Goal: Feedback & Contribution: Contribute content

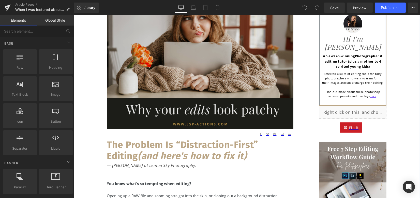
scroll to position [68, 0]
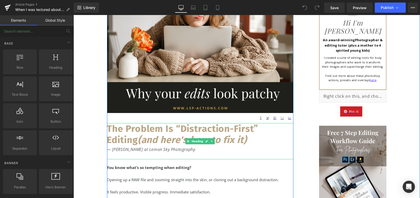
click at [146, 134] on icon "(and here's how to fix it)" at bounding box center [192, 139] width 109 height 11
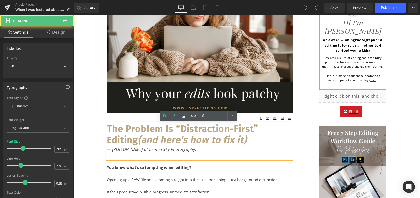
scroll to position [136, 0]
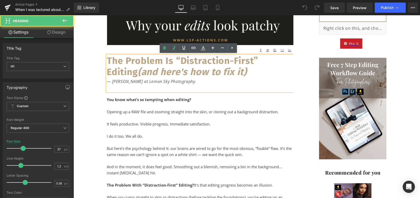
click at [149, 126] on div "It feels productive. Visible progress. Immediate satisfaction." at bounding box center [200, 124] width 186 height 6
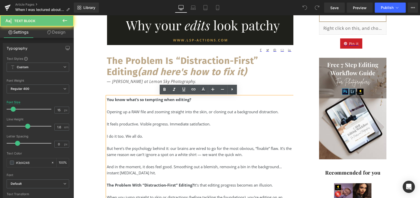
click at [160, 125] on div "It feels productive. Visible progress. Immediate satisfaction." at bounding box center [200, 124] width 186 height 6
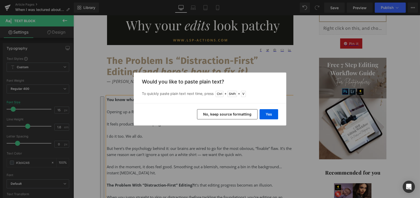
click at [224, 141] on div "Back to Library Insert Would you like to paste plain text? To quickly paste pla…" at bounding box center [210, 99] width 420 height 198
click at [157, 137] on div "Back to Library Insert Would you like to paste plain text? To quickly paste pla…" at bounding box center [210, 99] width 420 height 198
click at [271, 112] on button "Yes" at bounding box center [269, 114] width 19 height 10
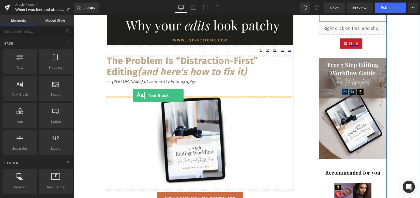
drag, startPoint x: 109, startPoint y: 104, endPoint x: 133, endPoint y: 95, distance: 25.7
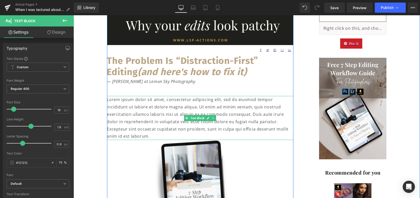
click at [133, 110] on p "Lorem ipsum dolor sit amet, consectetur adipiscing elit, sed do eiusmod tempor …" at bounding box center [200, 118] width 186 height 44
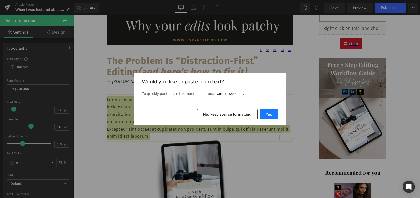
click at [271, 117] on button "Yes" at bounding box center [269, 114] width 19 height 10
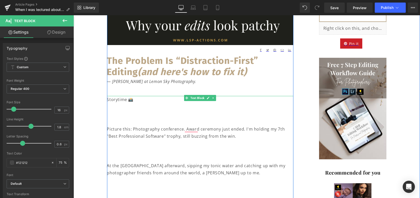
click at [126, 112] on p "To enrich screen reader interactions, please activate Accessibility in Grammarl…" at bounding box center [200, 114] width 186 height 7
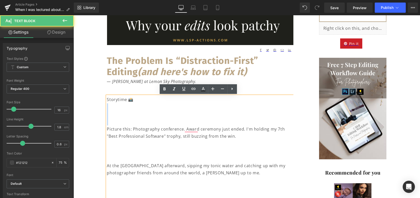
drag, startPoint x: 106, startPoint y: 129, endPoint x: 108, endPoint y: 106, distance: 23.0
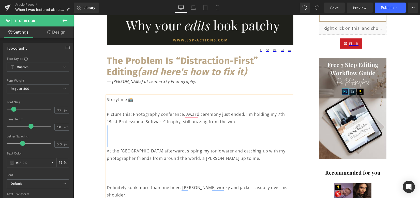
drag, startPoint x: 114, startPoint y: 132, endPoint x: 117, endPoint y: 145, distance: 13.5
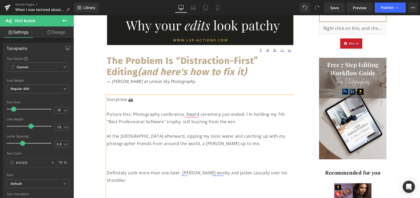
click at [117, 155] on p "To enrich screen reader interactions, please activate Accessibility in Grammarl…" at bounding box center [200, 158] width 186 height 7
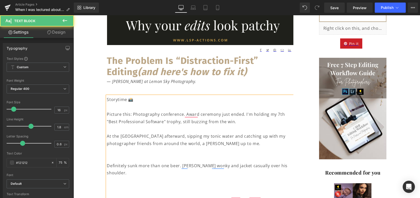
click at [116, 156] on p "To enrich screen reader interactions, please activate Accessibility in Grammarl…" at bounding box center [200, 158] width 186 height 7
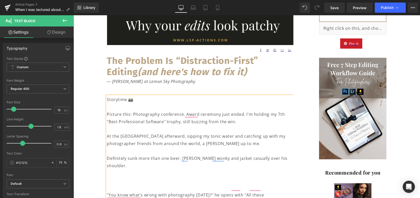
click at [118, 177] on p "To enrich screen reader interactions, please activate Accessibility in Grammarl…" at bounding box center [200, 180] width 186 height 7
click at [113, 177] on p "To enrich screen reader interactions, please activate Accessibility in Grammarl…" at bounding box center [200, 180] width 186 height 7
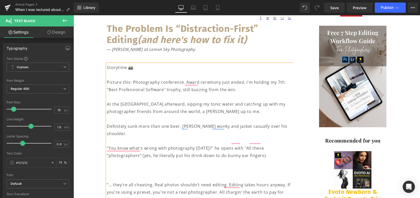
scroll to position [169, 0]
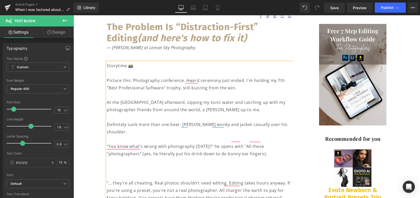
click at [115, 165] on p "To enrich screen reader interactions, please activate Accessibility in Grammarl…" at bounding box center [200, 168] width 186 height 7
click at [118, 165] on p "To enrich screen reader interactions, please activate Accessibility in Grammarl…" at bounding box center [200, 168] width 186 height 7
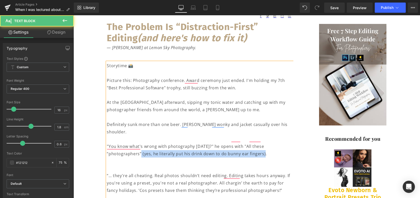
drag, startPoint x: 140, startPoint y: 147, endPoint x: 265, endPoint y: 143, distance: 124.5
click at [265, 143] on p ""You know what's wrong with photography today?" he opens with "All these “photo…" at bounding box center [200, 150] width 186 height 15
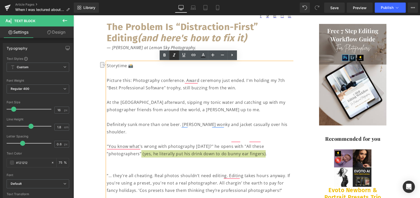
click at [175, 56] on icon at bounding box center [174, 55] width 6 height 6
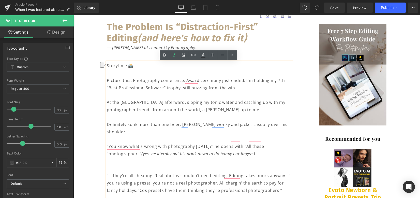
click at [152, 172] on p "“… they're all cheating. Real photos shouldn’t need editing. Editing takes hour…" at bounding box center [200, 183] width 186 height 22
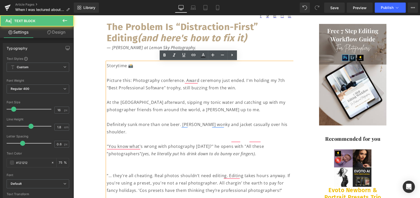
scroll to position [237, 0]
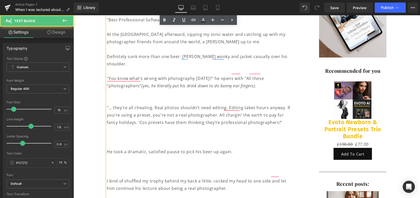
click at [170, 134] on p "To enrich screen reader interactions, please activate Accessibility in Grammarl…" at bounding box center [200, 137] width 186 height 7
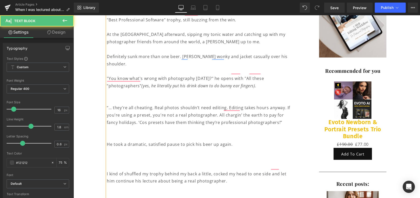
click at [161, 134] on p "To enrich screen reader interactions, please activate Accessibility in Grammarl…" at bounding box center [200, 137] width 186 height 7
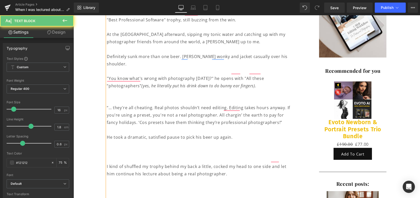
click at [147, 148] on p "To enrich screen reader interactions, please activate Accessibility in Grammarl…" at bounding box center [200, 151] width 186 height 7
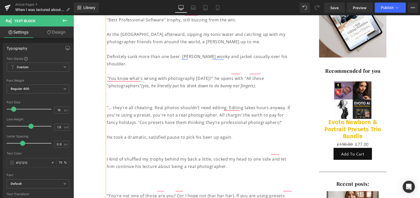
click at [138, 148] on p "To enrich screen reader interactions, please activate Accessibility in Grammarl…" at bounding box center [200, 151] width 186 height 7
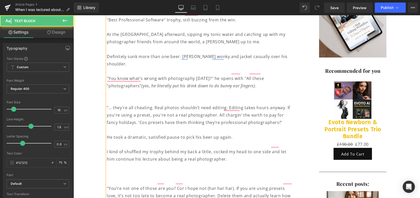
click at [128, 177] on p "To enrich screen reader interactions, please activate Accessibility in Grammarl…" at bounding box center [200, 180] width 186 height 7
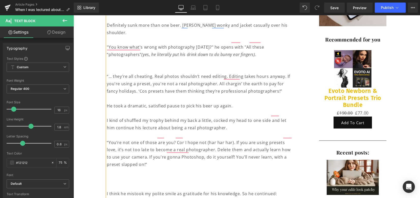
scroll to position [271, 0]
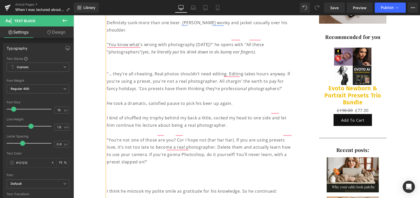
click at [127, 173] on p "To enrich screen reader interactions, please activate Accessibility in Grammarl…" at bounding box center [200, 176] width 186 height 7
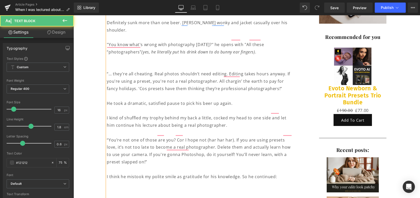
scroll to position [339, 0]
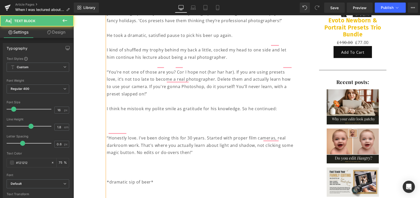
click at [121, 127] on p "To enrich screen reader interactions, please activate Accessibility in Grammarl…" at bounding box center [200, 130] width 186 height 7
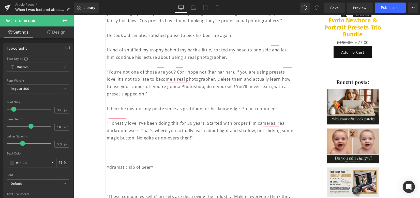
click at [116, 156] on p "To enrich screen reader interactions, please activate Accessibility in Grammarl…" at bounding box center [200, 159] width 186 height 7
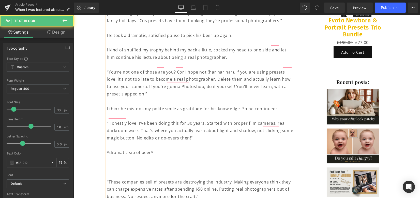
click at [118, 171] on p "To enrich screen reader interactions, please activate Accessibility in Grammarl…" at bounding box center [200, 174] width 186 height 7
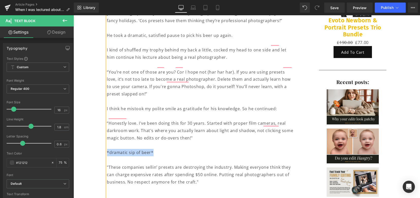
drag, startPoint x: 151, startPoint y: 143, endPoint x: 106, endPoint y: 142, distance: 45.3
click at [107, 149] on p "*dramatic sip of beer*" at bounding box center [200, 152] width 186 height 7
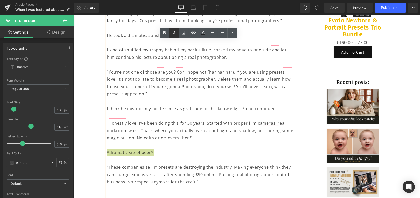
click at [175, 34] on icon at bounding box center [174, 33] width 6 height 6
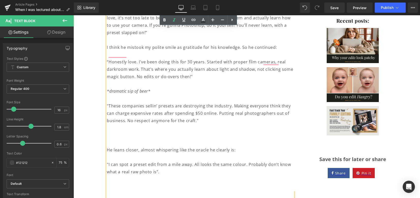
scroll to position [407, 0]
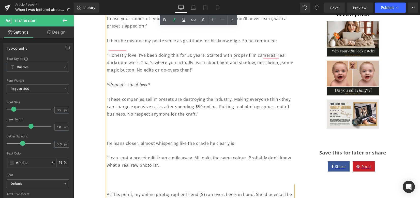
click at [129, 132] on p "To enrich screen reader interactions, please activate Accessibility in Grammarl…" at bounding box center [200, 135] width 186 height 7
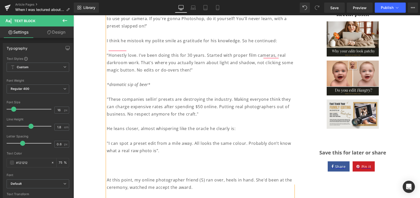
click at [123, 169] on p "To enrich screen reader interactions, please activate Accessibility in Grammarl…" at bounding box center [200, 172] width 186 height 7
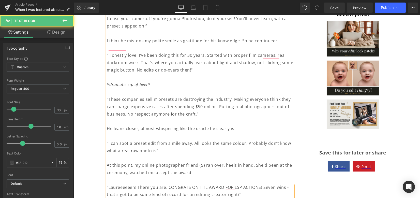
drag, startPoint x: 123, startPoint y: 173, endPoint x: 132, endPoint y: 169, distance: 10.0
click at [123, 176] on p "To enrich screen reader interactions, please activate Accessibility in Grammarl…" at bounding box center [200, 179] width 186 height 7
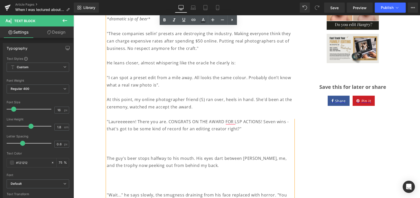
scroll to position [475, 0]
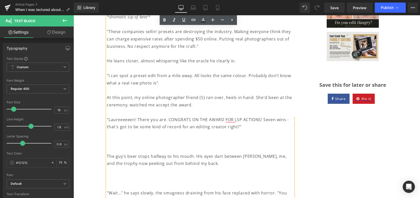
click at [133, 145] on p "To enrich screen reader interactions, please activate Accessibility in Grammarl…" at bounding box center [200, 148] width 186 height 7
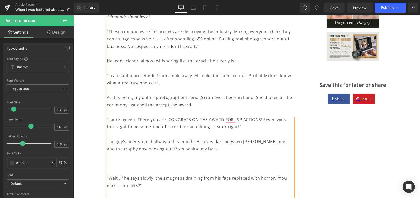
click at [128, 167] on p "To enrich screen reader interactions, please activate Accessibility in Grammarl…" at bounding box center [200, 170] width 186 height 7
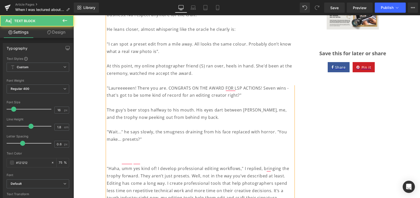
scroll to position [509, 0]
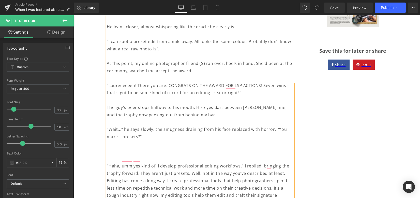
click at [130, 155] on p "To enrich screen reader interactions, please activate Accessibility in Grammarl…" at bounding box center [200, 158] width 186 height 7
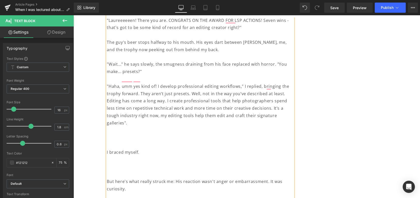
scroll to position [577, 0]
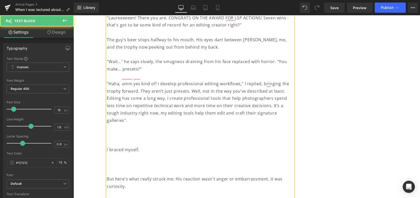
click at [126, 139] on p "To enrich screen reader interactions, please activate Accessibility in Grammarl…" at bounding box center [200, 142] width 186 height 7
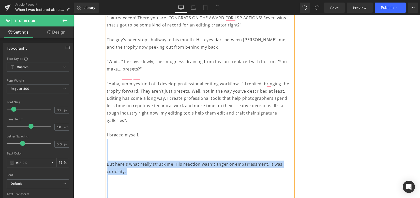
drag, startPoint x: 123, startPoint y: 125, endPoint x: 105, endPoint y: 125, distance: 18.6
click at [107, 125] on div "Storytime 📸 Picture this: Photography conference. Award ceremony just ended. I'…" at bounding box center [200, 146] width 186 height 982
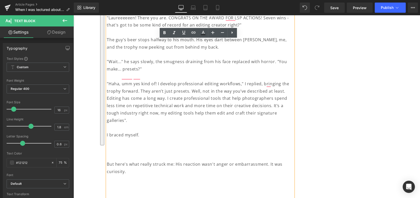
click at [107, 131] on p "I braced myself." at bounding box center [200, 134] width 186 height 7
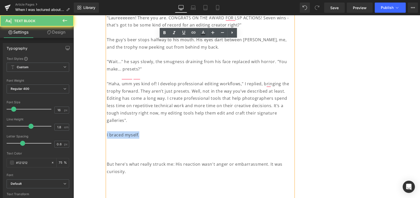
drag, startPoint x: 113, startPoint y: 128, endPoint x: 141, endPoint y: 128, distance: 28.0
click at [141, 131] on p "I braced myself." at bounding box center [200, 134] width 186 height 7
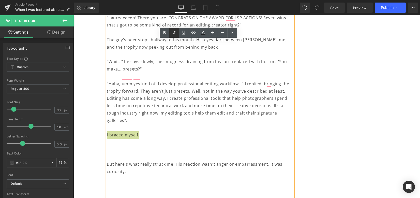
click at [177, 35] on icon at bounding box center [174, 33] width 6 height 6
click at [134, 153] on p "To enrich screen reader interactions, please activate Accessibility in Grammarl…" at bounding box center [200, 156] width 186 height 7
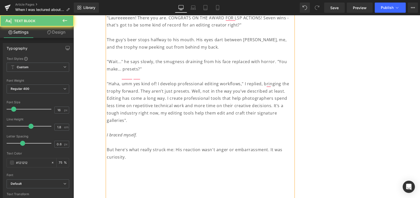
click at [124, 161] on p "To enrich screen reader interactions, please activate Accessibility in Grammarl…" at bounding box center [200, 164] width 186 height 7
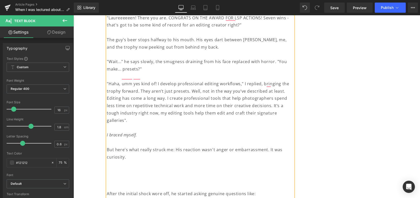
click at [116, 168] on p "To enrich screen reader interactions, please activate Accessibility in Grammarl…" at bounding box center [200, 171] width 186 height 7
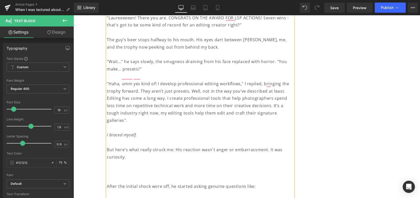
click at [115, 168] on p "To enrich screen reader interactions, please activate Accessibility in Grammarl…" at bounding box center [200, 171] width 186 height 7
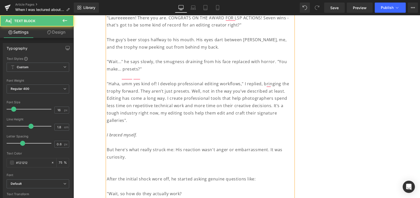
click at [114, 168] on p "To enrich screen reader interactions, please activate Accessibility in Grammarl…" at bounding box center [200, 171] width 186 height 7
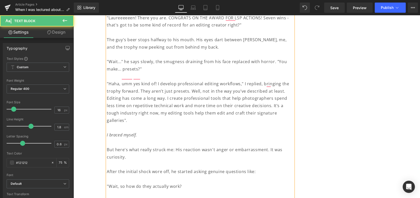
click at [116, 175] on p "To enrich screen reader interactions, please activate Accessibility in Grammarl…" at bounding box center [200, 178] width 186 height 7
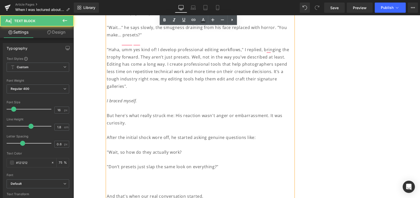
scroll to position [644, 0]
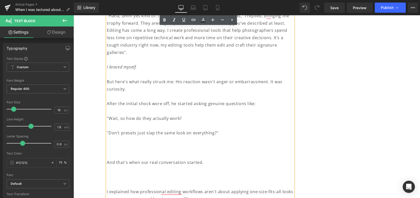
click at [131, 144] on p "To enrich screen reader interactions, please activate Accessibility in Grammarl…" at bounding box center [200, 147] width 186 height 7
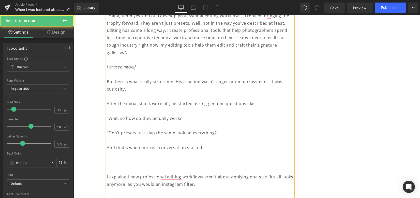
click at [146, 159] on p "To enrich screen reader interactions, please activate Accessibility in Grammarl…" at bounding box center [200, 162] width 186 height 7
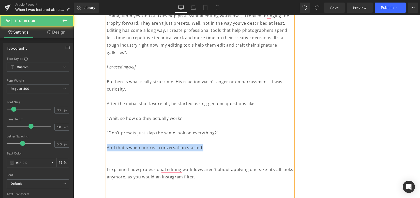
drag, startPoint x: 206, startPoint y: 140, endPoint x: 120, endPoint y: 121, distance: 88.4
click at [107, 144] on p "And that's when our real conversation started." at bounding box center [200, 147] width 186 height 7
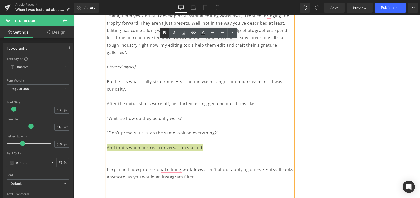
click at [164, 35] on icon at bounding box center [165, 33] width 6 height 6
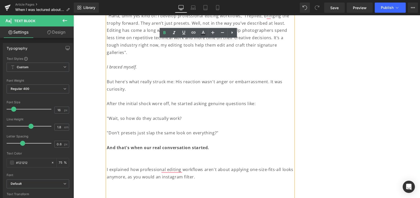
click at [129, 166] on p "I explained how professional editing workflows aren't about applying one-size-f…" at bounding box center [200, 173] width 186 height 15
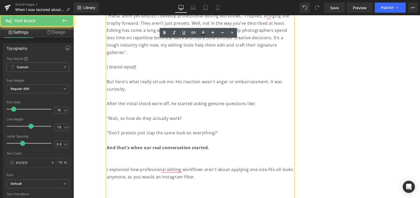
click at [128, 159] on p "To enrich screen reader interactions, please activate Accessibility in Grammarl…" at bounding box center [200, 162] width 186 height 7
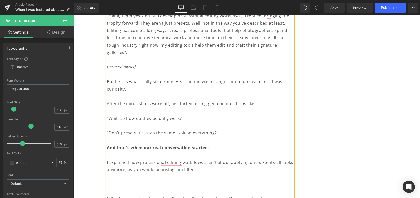
click at [128, 181] on p "To enrich screen reader interactions, please activate Accessibility in Grammarl…" at bounding box center [200, 184] width 186 height 7
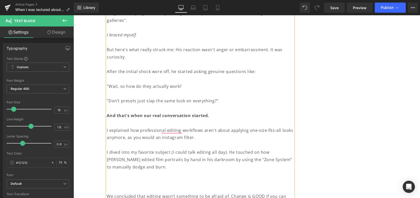
scroll to position [678, 0]
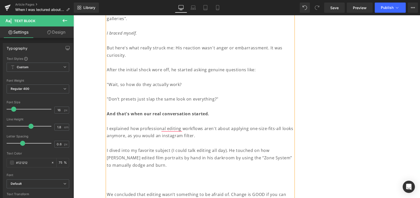
click at [135, 183] on p "To enrich screen reader interactions, please activate Accessibility in Grammarl…" at bounding box center [200, 186] width 186 height 7
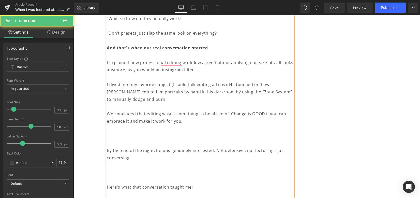
scroll to position [746, 0]
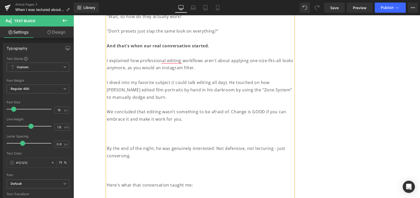
click at [128, 130] on p "To enrich screen reader interactions, please activate Accessibility in Grammarl…" at bounding box center [200, 133] width 186 height 7
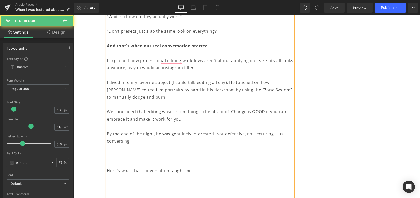
click at [121, 152] on p "To enrich screen reader interactions, please activate Accessibility in Grammarl…" at bounding box center [200, 155] width 186 height 7
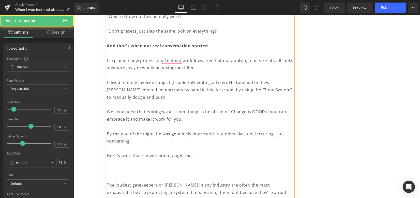
click at [118, 174] on p "To enrich screen reader interactions, please activate Accessibility in Grammarl…" at bounding box center [200, 177] width 186 height 7
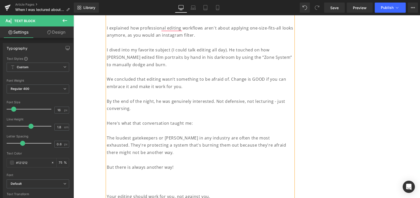
scroll to position [780, 0]
drag, startPoint x: 122, startPoint y: 150, endPoint x: 122, endPoint y: 161, distance: 11.0
click at [123, 155] on p "To enrich screen reader interactions, please activate Accessibility in Grammarl…" at bounding box center [200, 158] width 186 height 7
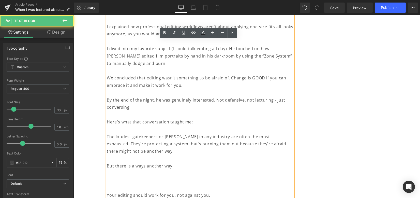
click at [120, 170] on p "To enrich screen reader interactions, please activate Accessibility in Grammarl…" at bounding box center [200, 173] width 186 height 7
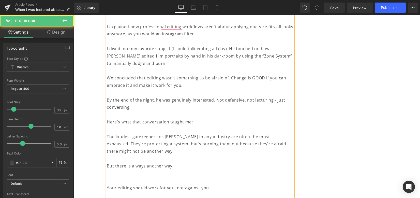
click at [121, 170] on p "To enrich screen reader interactions, please activate Accessibility in Grammarl…" at bounding box center [200, 173] width 186 height 7
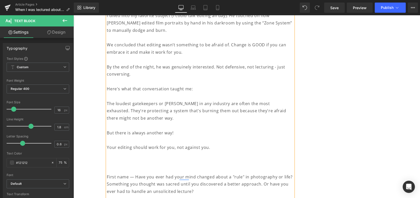
scroll to position [814, 0]
click at [126, 165] on p "To enrich screen reader interactions, please activate Accessibility in Grammarl…" at bounding box center [200, 168] width 186 height 7
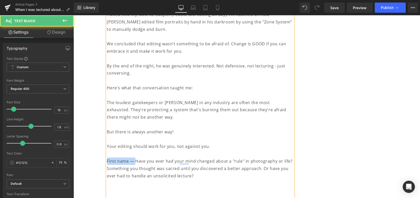
drag, startPoint x: 133, startPoint y: 153, endPoint x: 104, endPoint y: 152, distance: 29.5
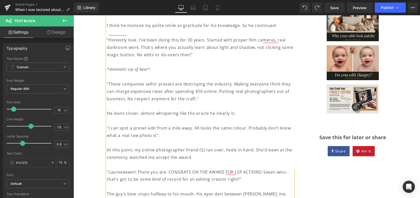
scroll to position [528, 0]
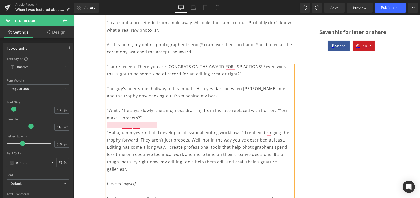
drag, startPoint x: 136, startPoint y: 128, endPoint x: 137, endPoint y: 123, distance: 4.4
click at [136, 129] on p ""Haha, umm yes kind of! I develop professional editing workflows," I replied, b…" at bounding box center [200, 151] width 186 height 44
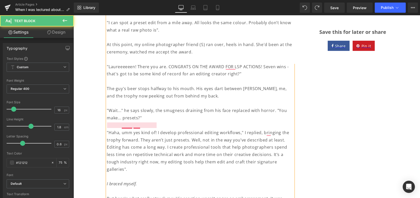
click at [123, 158] on p ""Haha, umm yes kind of! I develop professional editing workflows," I replied, b…" at bounding box center [200, 151] width 186 height 44
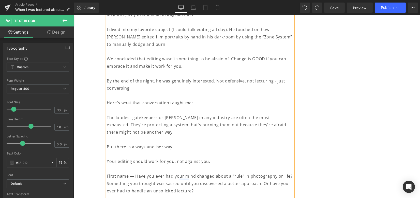
scroll to position [867, 0]
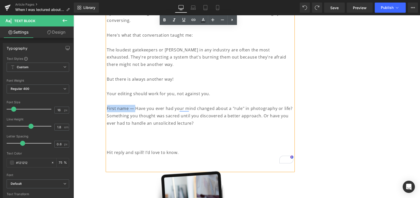
drag, startPoint x: 132, startPoint y: 102, endPoint x: 106, endPoint y: 102, distance: 25.7
click at [107, 105] on p "First name — Have you ever had your mind changed about a "rule" in photography …" at bounding box center [200, 116] width 186 height 22
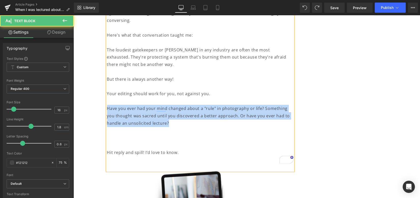
drag, startPoint x: 173, startPoint y: 116, endPoint x: 106, endPoint y: 102, distance: 67.8
click at [107, 105] on p "Have you ever had your mind changed about a "rule" in photography or life? Some…" at bounding box center [200, 116] width 186 height 22
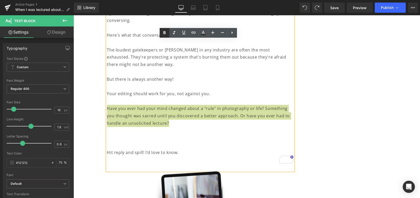
drag, startPoint x: 165, startPoint y: 31, endPoint x: 165, endPoint y: 37, distance: 5.6
click at [165, 31] on icon at bounding box center [165, 32] width 2 height 3
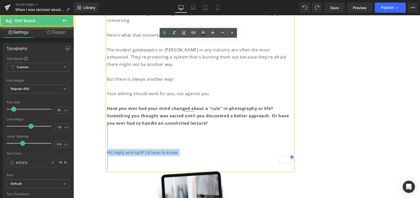
drag, startPoint x: 125, startPoint y: 123, endPoint x: 182, endPoint y: 158, distance: 67.0
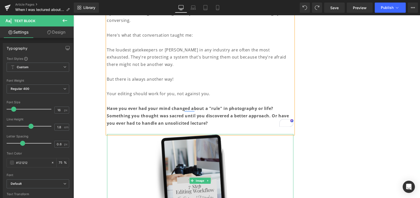
click at [184, 150] on img at bounding box center [200, 180] width 93 height 93
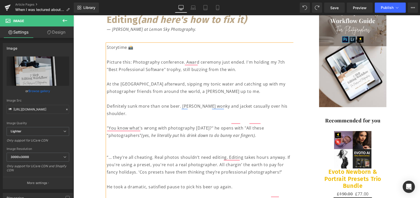
scroll to position [189, 0]
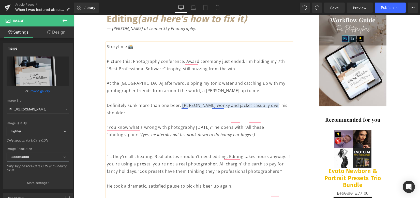
click at [183, 146] on p "To enrich screen reader interactions, please activate Accessibility in Grammarl…" at bounding box center [200, 149] width 186 height 7
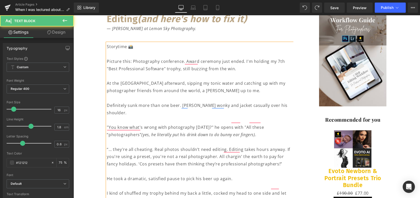
click at [107, 124] on p ""You know what's wrong with photography today?" he opens with "All these “photo…" at bounding box center [200, 131] width 186 height 15
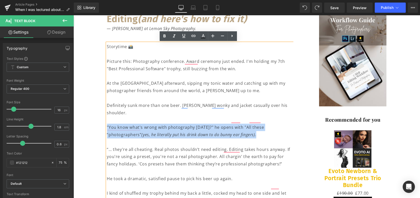
drag, startPoint x: 105, startPoint y: 119, endPoint x: 265, endPoint y: 127, distance: 159.7
click at [265, 127] on p ""You know what's wrong with photography today?" he opens with "All these “photo…" at bounding box center [200, 131] width 186 height 15
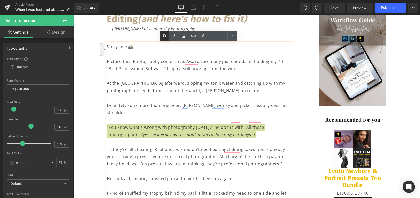
click at [165, 37] on icon at bounding box center [165, 36] width 6 height 6
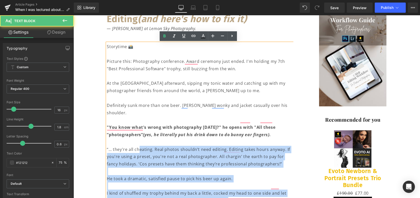
drag, startPoint x: 105, startPoint y: 141, endPoint x: 136, endPoint y: 142, distance: 30.8
click at [142, 146] on p "“… they're all cheating. Real photos shouldn’t need editing. Editing takes hour…" at bounding box center [200, 157] width 186 height 22
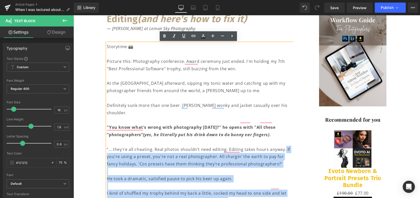
drag, startPoint x: 282, startPoint y: 141, endPoint x: 104, endPoint y: 140, distance: 177.3
click at [228, 155] on p "“… they're all cheating. Real photos shouldn’t need editing. Editing takes hour…" at bounding box center [200, 157] width 186 height 22
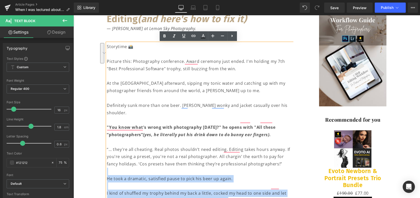
drag, startPoint x: 266, startPoint y: 155, endPoint x: 108, endPoint y: 139, distance: 159.4
click at [107, 146] on p "“… they're all cheating. Real photos shouldn’t need editing. Editing takes hour…" at bounding box center [200, 157] width 186 height 22
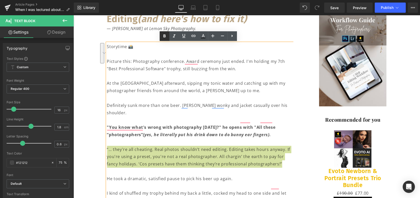
click at [164, 36] on icon at bounding box center [165, 36] width 6 height 6
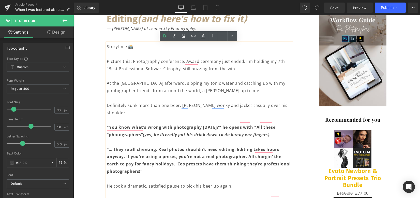
click at [161, 92] on p "At the [GEOGRAPHIC_DATA] afterward, sipping my tonic water and catching up with…" at bounding box center [200, 87] width 186 height 15
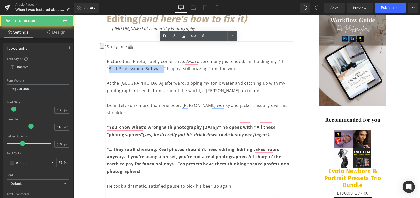
drag, startPoint x: 161, startPoint y: 67, endPoint x: 108, endPoint y: 71, distance: 53.3
click at [108, 71] on p "Picture this: Photography conference. Award ceremony just ended. I'm holding my…" at bounding box center [200, 65] width 186 height 15
click at [155, 76] on p "To enrich screen reader interactions, please activate Accessibility in Grammarl…" at bounding box center [200, 76] width 186 height 7
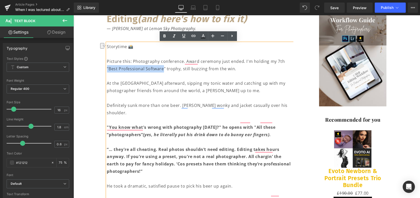
drag, startPoint x: 161, startPoint y: 70, endPoint x: 137, endPoint y: 65, distance: 24.9
click at [107, 70] on p "Picture this: Photography conference. Award ceremony just ended. I'm holding my…" at bounding box center [200, 65] width 186 height 15
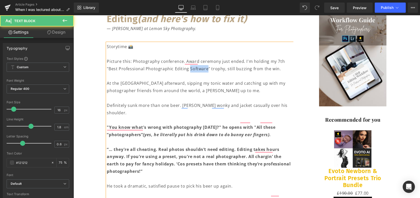
drag, startPoint x: 205, startPoint y: 69, endPoint x: 188, endPoint y: 69, distance: 17.3
click at [187, 68] on p "Picture this: Photography conference. Award ceremony just ended. I'm holding my…" at bounding box center [200, 65] width 186 height 15
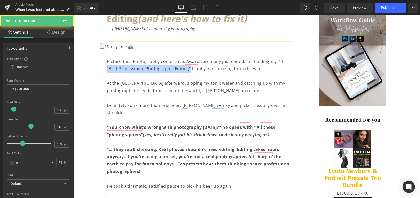
drag, startPoint x: 178, startPoint y: 70, endPoint x: 105, endPoint y: 68, distance: 73.3
click at [107, 68] on p "Picture this: Photography conference. Award ceremony just ended. I'm holding my…" at bounding box center [200, 65] width 186 height 15
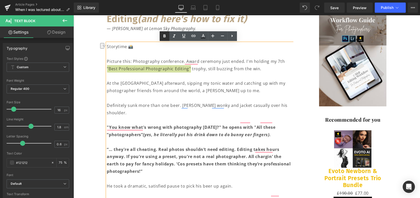
click at [165, 37] on icon at bounding box center [165, 36] width 2 height 3
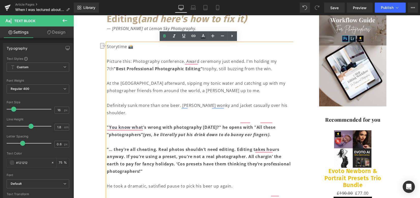
click at [194, 92] on p "At the [GEOGRAPHIC_DATA] afterward, sipping my tonic water and catching up with…" at bounding box center [200, 87] width 186 height 15
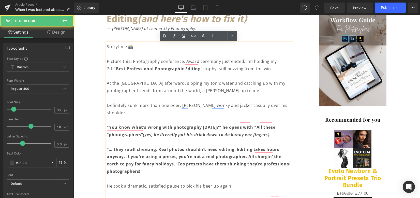
click at [245, 116] on p "To enrich screen reader interactions, please activate Accessibility in Grammarl…" at bounding box center [200, 119] width 186 height 7
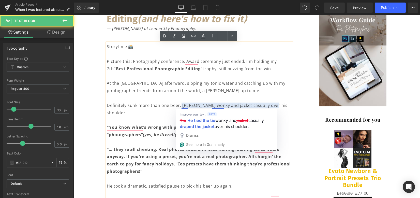
click at [181, 107] on p "Definitely sunk more than one beer. Tie wonky and jacket casually over his shou…" at bounding box center [200, 109] width 186 height 15
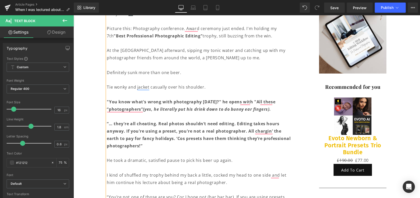
scroll to position [222, 0]
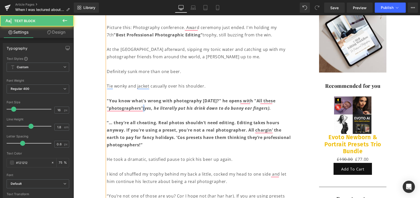
click at [143, 108] on icon "(yes, he literally put his drink down to do bunny ear fingers)." at bounding box center [207, 108] width 128 height 6
click at [141, 108] on strong ""You know what's wrong with photography today?" he opens with "All these “photo…" at bounding box center [191, 104] width 169 height 13
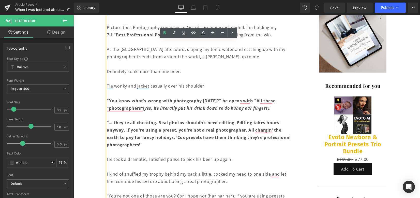
drag, startPoint x: 142, startPoint y: 110, endPoint x: 266, endPoint y: 110, distance: 124.4
click at [266, 110] on strong ""You know what's wrong with photography today?" he opens with "All these “photo…" at bounding box center [191, 104] width 169 height 13
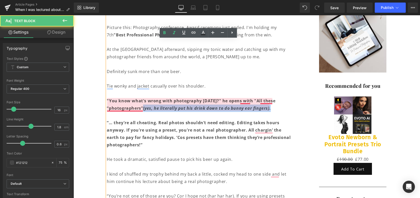
drag, startPoint x: 270, startPoint y: 108, endPoint x: 142, endPoint y: 110, distance: 127.7
click at [142, 110] on p ""You know what's wrong with photography today?" he opens with "All these “photo…" at bounding box center [200, 104] width 186 height 15
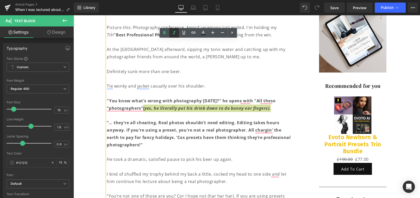
click at [172, 36] on link at bounding box center [174, 33] width 10 height 10
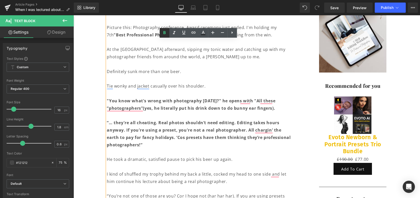
click at [164, 32] on icon at bounding box center [165, 32] width 2 height 3
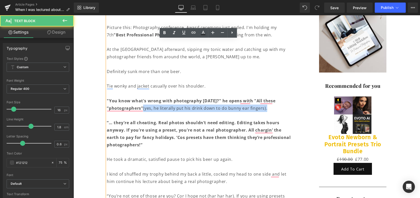
drag, startPoint x: 142, startPoint y: 107, endPoint x: 285, endPoint y: 107, distance: 143.2
click at [285, 107] on p ""You know what's wrong with photography today?" he opens with "All these “photo…" at bounding box center [200, 104] width 186 height 15
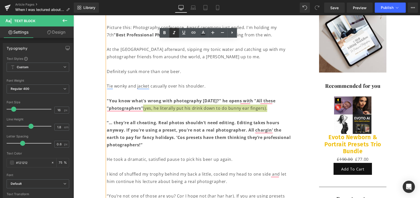
click at [175, 30] on icon at bounding box center [174, 33] width 6 height 6
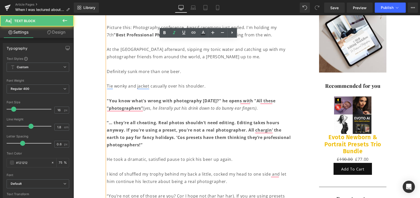
click at [178, 122] on strong "“… they're all cheating. Real photos shouldn’t need editing. Editing takes hour…" at bounding box center [199, 133] width 184 height 27
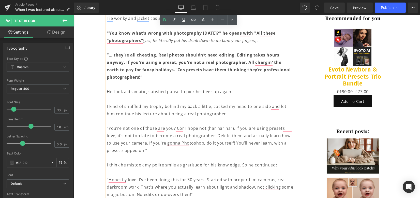
scroll to position [290, 0]
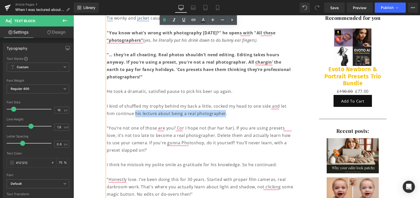
drag, startPoint x: 134, startPoint y: 114, endPoint x: 221, endPoint y: 110, distance: 87.6
click at [221, 110] on p "I kind of shuffled my trophy behind my back a little, cocked my head to one sid…" at bounding box center [200, 110] width 186 height 15
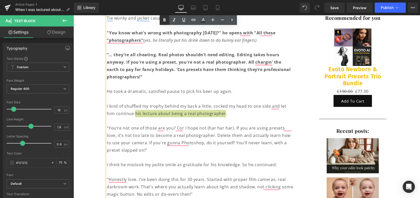
click at [165, 21] on icon at bounding box center [165, 20] width 6 height 6
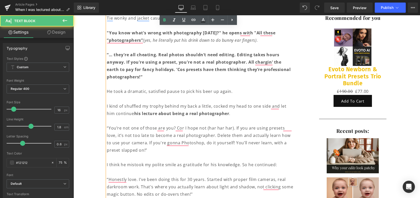
click at [194, 145] on p "“You’re not one of those are you? Cor I hope not (har har har). If you are usin…" at bounding box center [200, 138] width 186 height 29
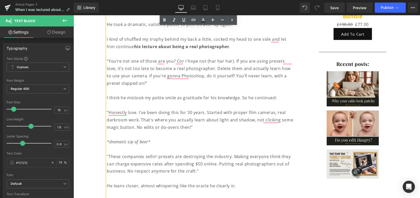
scroll to position [358, 0]
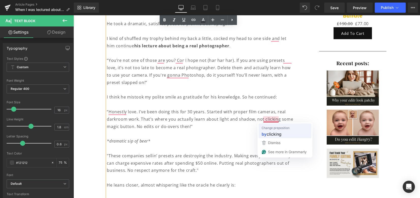
click at [268, 135] on span "clicking" at bounding box center [274, 134] width 15 height 6
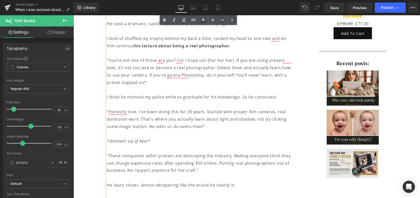
click at [199, 133] on p "To enrich screen reader interactions, please activate Accessibility in Grammarl…" at bounding box center [200, 133] width 186 height 7
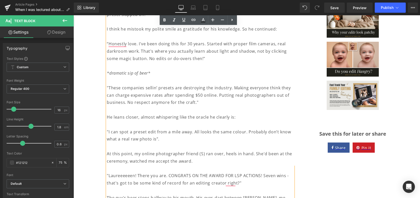
click at [217, 103] on p ""These companies sellin’ presets are destroying the industry. Making everyone t…" at bounding box center [200, 95] width 186 height 22
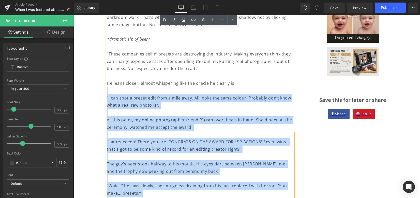
drag, startPoint x: 236, startPoint y: 85, endPoint x: 104, endPoint y: 84, distance: 132.3
click at [107, 84] on div "Storytime 📸 Picture this: Photography conference. Award ceremony just ended. I'…" at bounding box center [200, 160] width 186 height 777
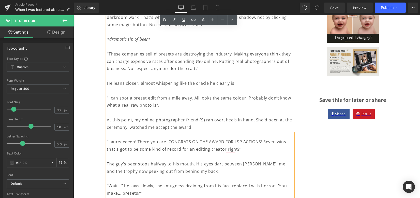
click at [107, 84] on div "Storytime 📸 Picture this: Photography conference. Award ceremony just ended. I'…" at bounding box center [200, 160] width 186 height 777
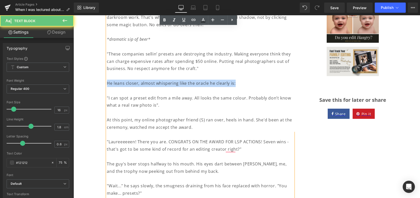
drag, startPoint x: 111, startPoint y: 83, endPoint x: 242, endPoint y: 85, distance: 130.6
click at [242, 85] on p "He leans closer, almost whispering like the oracle he clearly is:" at bounding box center [200, 83] width 186 height 7
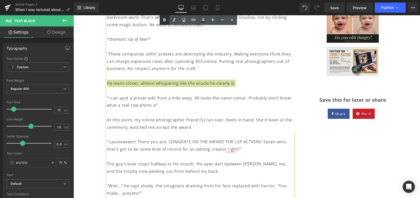
click at [164, 20] on icon at bounding box center [165, 19] width 2 height 3
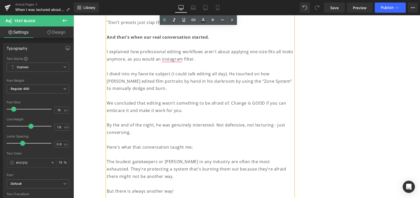
scroll to position [765, 0]
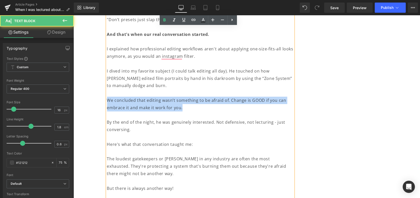
drag, startPoint x: 188, startPoint y: 105, endPoint x: 106, endPoint y: 99, distance: 81.6
click at [107, 99] on p "We concluded that editing wasn’t something to be afraid of. Change is GOOD if y…" at bounding box center [200, 104] width 186 height 15
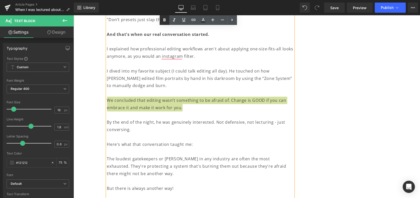
click at [163, 19] on icon at bounding box center [165, 20] width 6 height 6
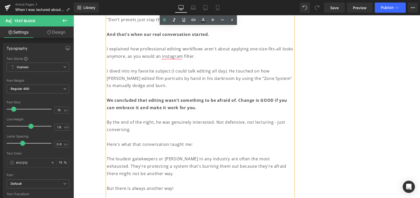
click at [200, 130] on p "By the end of the night, he was genuinely interested. Not defensive, not lectur…" at bounding box center [200, 126] width 186 height 15
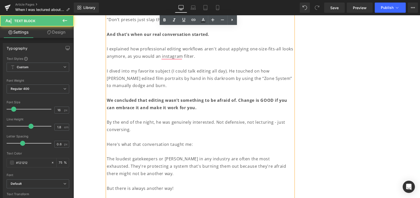
click at [214, 122] on p "By the end of the night, he was genuinely interested. Not defensive, not lectur…" at bounding box center [200, 126] width 186 height 15
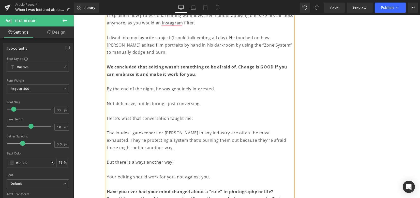
scroll to position [799, 0]
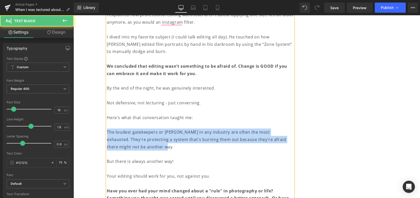
drag, startPoint x: 105, startPoint y: 132, endPoint x: 165, endPoint y: 145, distance: 60.9
click at [165, 145] on p "The loudest gatekeepers or nay-sayers in any industry are often the most exhaus…" at bounding box center [200, 139] width 186 height 22
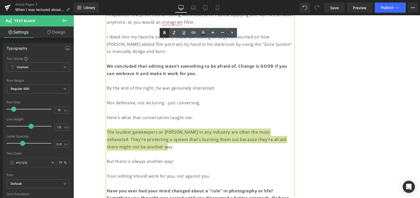
click at [167, 33] on icon at bounding box center [165, 33] width 6 height 6
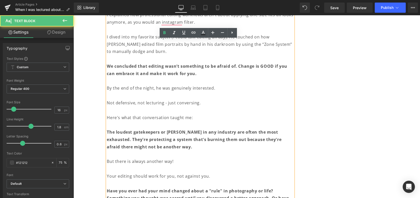
click at [224, 156] on p "To enrich screen reader interactions, please activate Accessibility in Grammarl…" at bounding box center [200, 154] width 186 height 7
click at [282, 132] on strong "The loudest gatekeepers or nay-sayers in any industry are often the most exhaus…" at bounding box center [194, 139] width 175 height 20
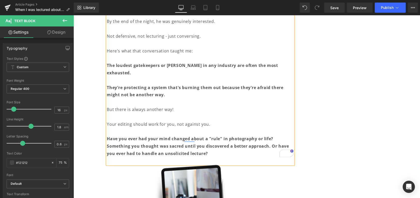
scroll to position [867, 0]
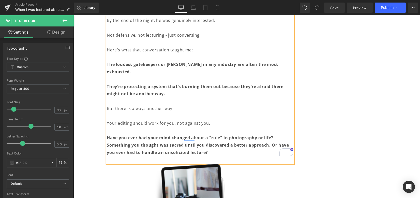
click at [127, 120] on p "Your editing should work for you, not against you." at bounding box center [200, 123] width 186 height 7
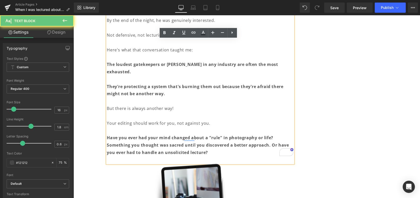
click at [210, 145] on p "Have you ever had your mind changed about a "rule" in photography or life? Some…" at bounding box center [200, 145] width 186 height 22
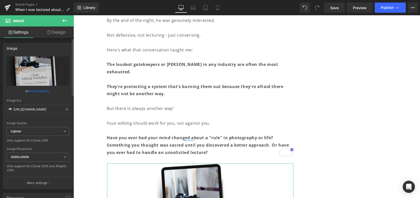
click at [37, 90] on link "Browse gallery" at bounding box center [40, 91] width 22 height 9
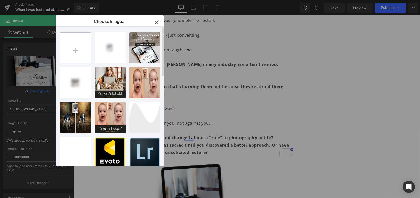
click at [68, 52] on input "file" at bounding box center [75, 48] width 31 height 31
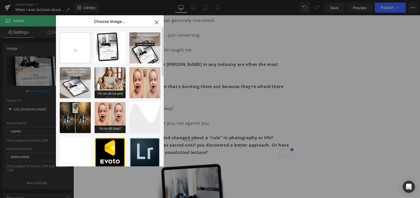
type input "C:\fakepath\Email Signature V2.png"
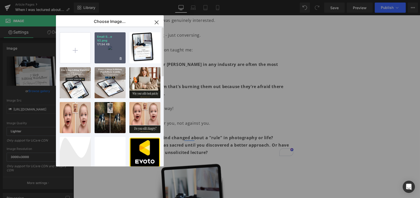
drag, startPoint x: 116, startPoint y: 52, endPoint x: 9, endPoint y: 51, distance: 107.1
click at [117, 52] on div "Email S...e V2.png 171.94 KB" at bounding box center [110, 47] width 31 height 31
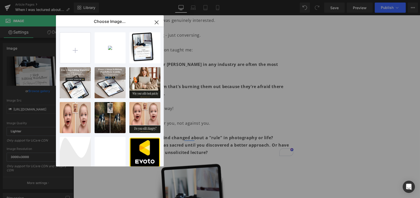
type input "https://ucarecdn.com/ebb00053-47b7-492f-ba20-655483059d28/-/format/auto/-/previ…"
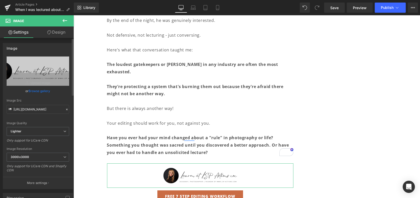
click at [36, 93] on link "Browse gallery" at bounding box center [40, 91] width 22 height 9
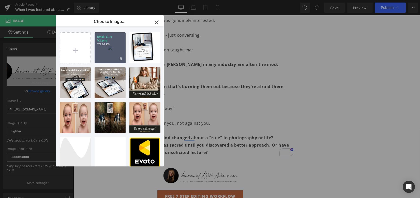
click at [104, 49] on div "Email S...e V2.png 171.94 KB" at bounding box center [110, 47] width 31 height 31
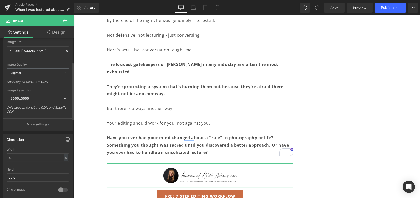
scroll to position [68, 0]
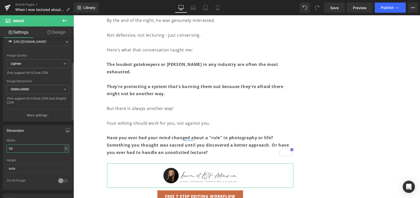
drag, startPoint x: 13, startPoint y: 146, endPoint x: 1, endPoint y: 146, distance: 12.5
click at [1, 146] on div "Dimension 50% Width 50 % % px auto Height auto 0 Circle Image" at bounding box center [38, 155] width 76 height 68
type input "100"
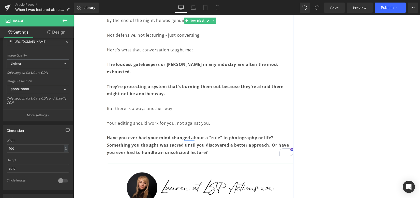
click at [281, 84] on strong "They're protecting a system that's burning them out because they're afraid ther…" at bounding box center [195, 90] width 177 height 13
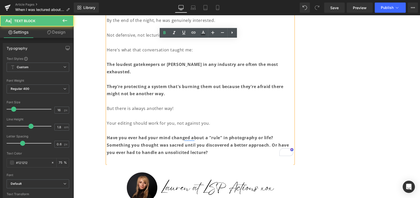
drag, startPoint x: 294, startPoint y: 79, endPoint x: 289, endPoint y: 78, distance: 5.4
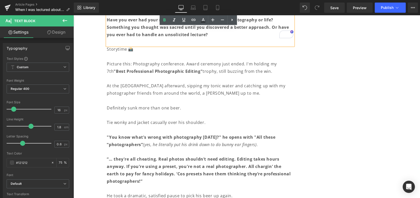
scroll to position [987, 0]
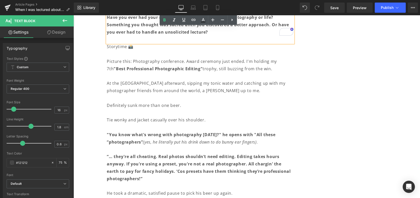
click at [147, 80] on p "At the [GEOGRAPHIC_DATA] afterward, sipping my tonic water and catching up with…" at bounding box center [200, 87] width 186 height 15
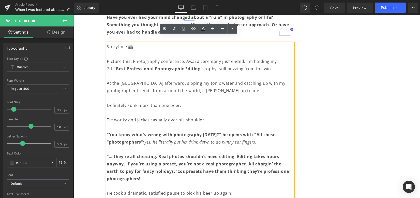
click at [174, 102] on p "Definitely sunk more than one beer." at bounding box center [200, 105] width 186 height 7
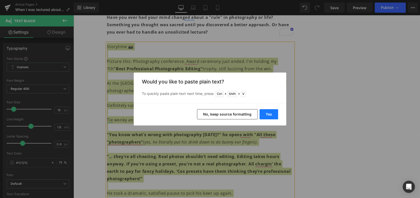
click at [268, 116] on button "Yes" at bounding box center [269, 114] width 19 height 10
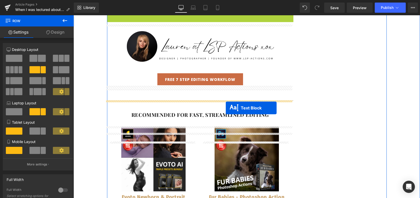
scroll to position [1021, 0]
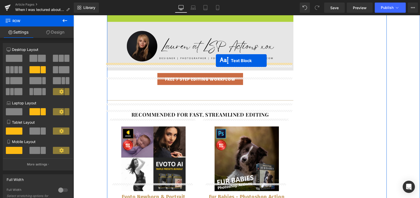
drag, startPoint x: 199, startPoint y: 88, endPoint x: 216, endPoint y: 61, distance: 31.9
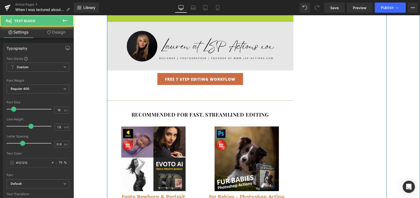
scroll to position [1008, 0]
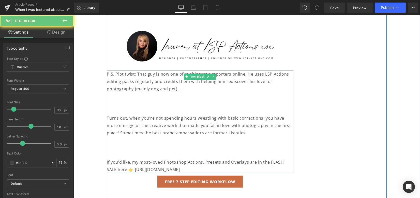
drag, startPoint x: 149, startPoint y: 78, endPoint x: 121, endPoint y: 70, distance: 28.8
click at [148, 78] on p "P.S. Plot twist: That guy is now one of my biggest supporters online. He uses L…" at bounding box center [200, 81] width 186 height 22
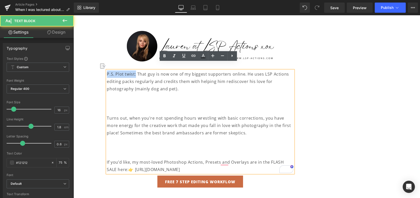
drag, startPoint x: 105, startPoint y: 66, endPoint x: 146, endPoint y: 64, distance: 41.0
click at [133, 70] on p "P.S. Plot twist: That guy is now one of my biggest supporters online. He uses L…" at bounding box center [200, 81] width 186 height 22
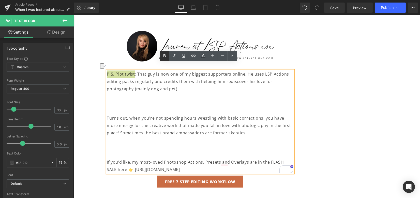
click at [165, 57] on icon at bounding box center [165, 55] width 2 height 3
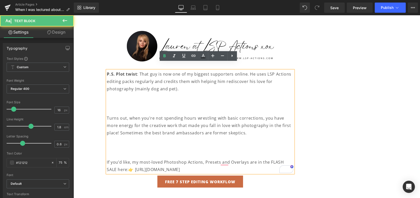
click at [192, 100] on p "To enrich screen reader interactions, please activate Accessibility in Grammarl…" at bounding box center [200, 103] width 186 height 7
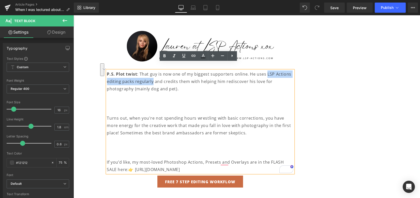
drag, startPoint x: 264, startPoint y: 66, endPoint x: 170, endPoint y: 87, distance: 95.6
click at [150, 75] on p "P.S. Plot twist : That guy is now one of my biggest supporters online. He uses …" at bounding box center [200, 81] width 186 height 22
drag, startPoint x: 151, startPoint y: 75, endPoint x: 263, endPoint y: 67, distance: 112.7
click at [263, 70] on p "P.S. Plot twist : That guy is now one of my biggest supporters online. He uses …" at bounding box center [200, 81] width 186 height 22
click at [193, 57] on icon at bounding box center [194, 56] width 6 height 6
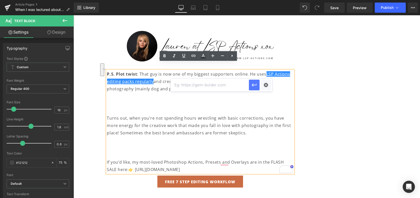
click at [254, 85] on icon "button" at bounding box center [254, 85] width 5 height 3
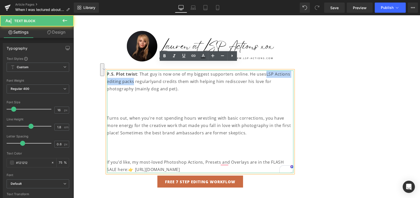
drag, startPoint x: 131, startPoint y: 74, endPoint x: 264, endPoint y: 66, distance: 133.1
click at [264, 70] on p "P.S. Plot twist : That guy is now one of my biggest supporters online. He uses …" at bounding box center [200, 81] width 186 height 22
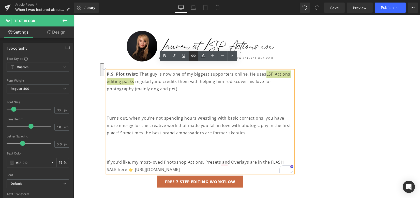
click at [194, 55] on icon at bounding box center [194, 56] width 6 height 6
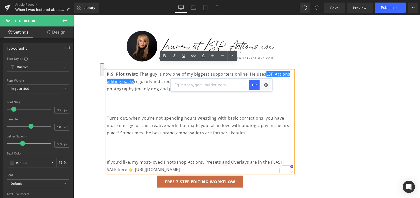
click at [234, 87] on input "text" at bounding box center [210, 85] width 78 height 13
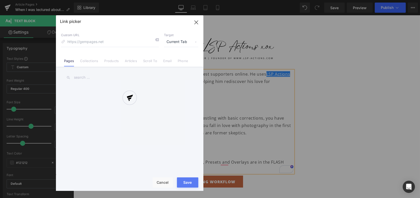
click at [265, 0] on div "Text Color Highlight Color #333333 Edit or remove link: Edit - Unlink - Cancel …" at bounding box center [210, 0] width 420 height 0
click at [90, 62] on div at bounding box center [130, 103] width 148 height 176
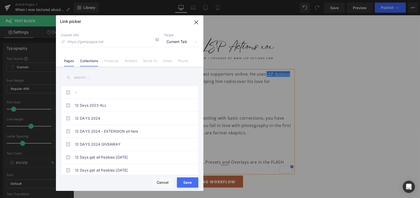
click at [86, 60] on link "Collections" at bounding box center [89, 63] width 18 height 8
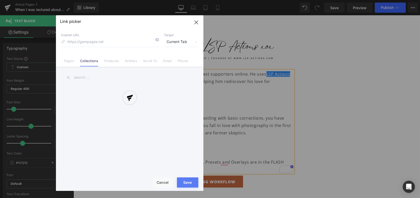
click at [84, 75] on div at bounding box center [130, 103] width 148 height 176
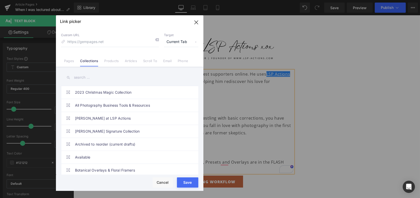
click at [83, 78] on input "text" at bounding box center [129, 77] width 137 height 11
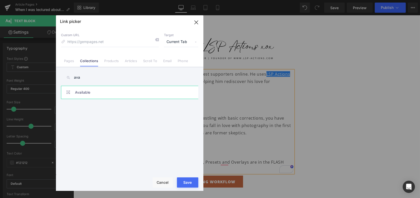
type input "ava"
click at [85, 93] on link "Available" at bounding box center [131, 92] width 112 height 13
type input "/collections/available"
click at [193, 184] on button "Save" at bounding box center [187, 182] width 21 height 10
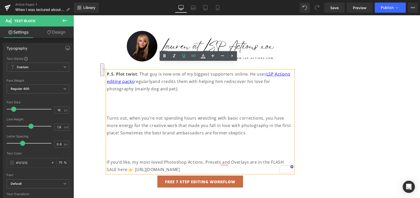
click at [179, 114] on p "Turns out, when you're not spending hours wrestling with basic corrections, you…" at bounding box center [200, 125] width 186 height 22
drag, startPoint x: 115, startPoint y: 103, endPoint x: 128, endPoint y: 103, distance: 12.5
click at [115, 107] on p "To enrich screen reader interactions, please activate Accessibility in Grammarl…" at bounding box center [200, 110] width 186 height 7
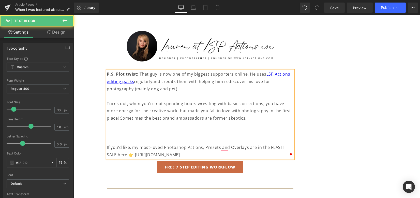
click at [136, 122] on p "To enrich screen reader interactions, please activate Accessibility in Grammarl…" at bounding box center [200, 125] width 186 height 7
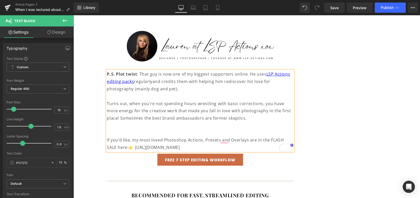
click at [289, 104] on p "Turns out, when you're not spending hours wrestling with basic corrections, you…" at bounding box center [200, 111] width 186 height 22
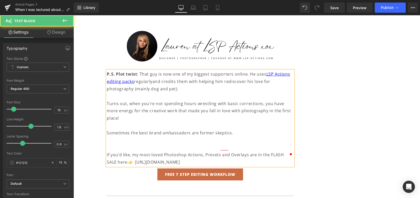
click at [238, 136] on p "To enrich screen reader interactions, please activate Accessibility in Grammarl…" at bounding box center [200, 139] width 186 height 7
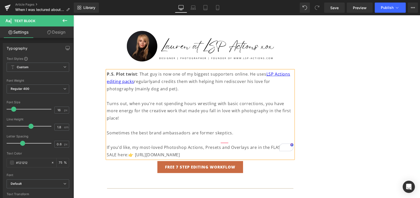
drag, startPoint x: 230, startPoint y: 138, endPoint x: 122, endPoint y: 140, distance: 107.9
click at [122, 144] on p "If you’d like, my most-loved Photoshop Actions, Presets and Overlays are in the…" at bounding box center [200, 151] width 186 height 15
click at [246, 144] on p "If you’d like, my most-loved Photoshop Actions, Presets and Overlays are in the…" at bounding box center [200, 151] width 186 height 15
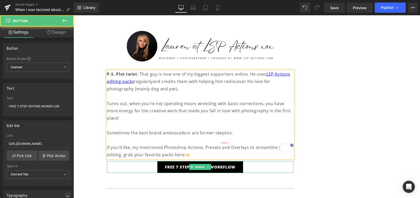
click at [172, 161] on link "FREE 7 STEP EDITING WORKFLOW" at bounding box center [200, 167] width 86 height 12
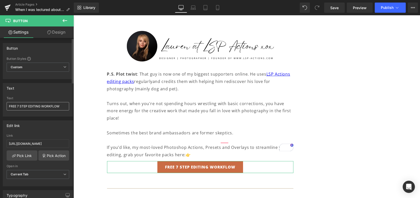
click at [41, 106] on input "FREE 7 STEP EDITING WORKFLOW" at bounding box center [38, 106] width 63 height 8
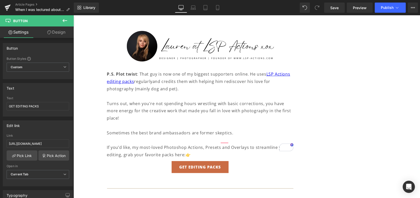
type input "GET EDITING PACKS"
click at [41, 143] on input "https://www.lsp-actions.com/products/the-7-step-editing-workflow" at bounding box center [38, 143] width 63 height 8
paste input "text"
type input "https://www.lsp-actions.com/"
click at [37, 131] on div "Edit link https://www.lsp-actions.com/ Link https://www.lsp-actions.com/ Pick L…" at bounding box center [38, 153] width 70 height 66
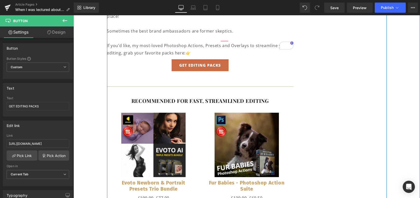
scroll to position [1042, 0]
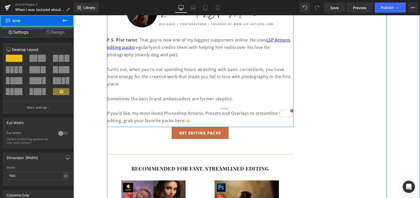
click at [196, 110] on p "If you’d like, my most-loved Photoshop Actions, Presets and Overlays to streaml…" at bounding box center [200, 117] width 186 height 15
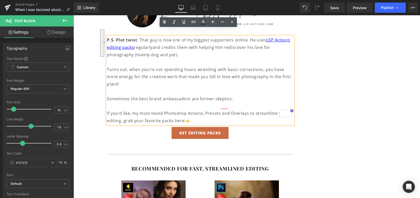
drag, startPoint x: 234, startPoint y: 87, endPoint x: 237, endPoint y: 105, distance: 18.6
click at [237, 105] on div "P.S. Plot twist : That guy is now one of my biggest supporters online. He uses …" at bounding box center [200, 80] width 186 height 88
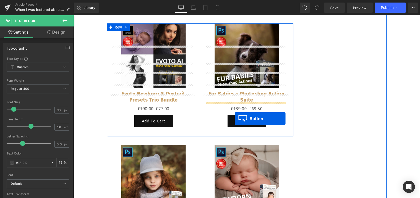
scroll to position [1280, 0]
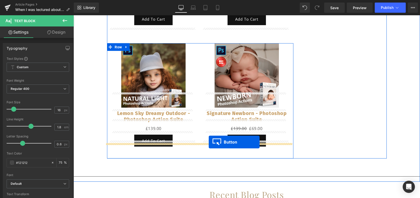
drag, startPoint x: 197, startPoint y: 94, endPoint x: 225, endPoint y: 139, distance: 53.0
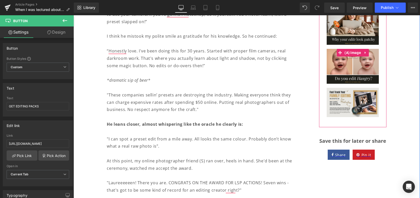
scroll to position [385, 0]
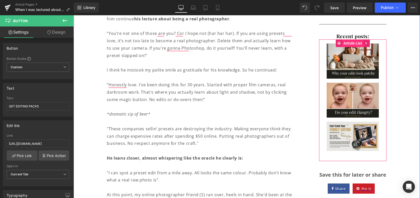
click at [347, 39] on span "Article List" at bounding box center [352, 43] width 21 height 8
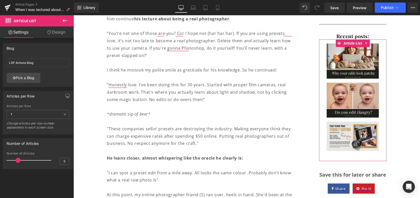
type input "6"
drag, startPoint x: 14, startPoint y: 161, endPoint x: 20, endPoint y: 162, distance: 5.9
click at [20, 162] on span at bounding box center [20, 160] width 5 height 5
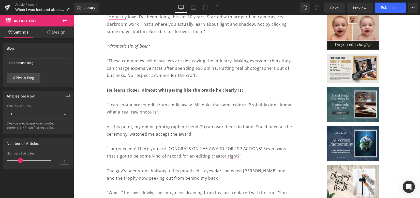
scroll to position [487, 0]
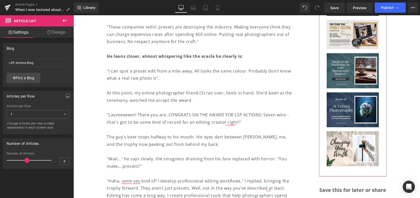
drag, startPoint x: 21, startPoint y: 159, endPoint x: 66, endPoint y: 151, distance: 45.6
click at [28, 160] on span at bounding box center [26, 160] width 5 height 5
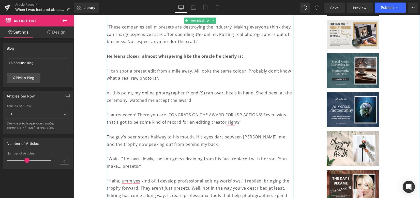
click at [186, 144] on p "The guy's beer stops halfway to his mouth. His eyes dart between Sarah, me, and…" at bounding box center [200, 140] width 186 height 15
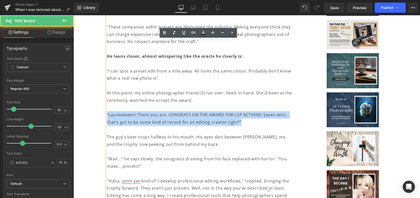
drag, startPoint x: 210, startPoint y: 121, endPoint x: 106, endPoint y: 114, distance: 103.5
click at [107, 114] on p ""Laureeeeeen! There you are. CONGRATS ON THE AWARD FOR LSP ACTIONS! Seven wins …" at bounding box center [200, 118] width 186 height 15
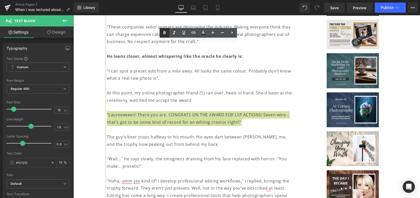
click at [167, 32] on icon at bounding box center [165, 33] width 6 height 6
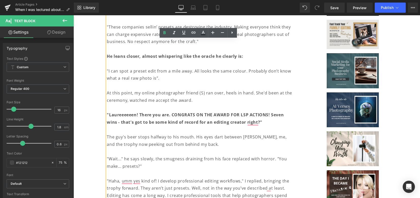
click at [196, 95] on p "At this point, my online photographer friend (S) ran over, heels in hand. She'd…" at bounding box center [200, 96] width 186 height 15
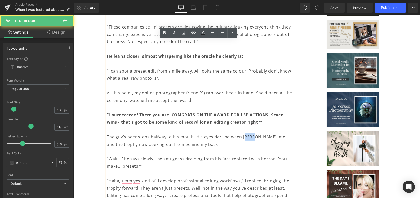
drag, startPoint x: 251, startPoint y: 137, endPoint x: 276, endPoint y: 139, distance: 25.5
click at [242, 136] on p "The guy's beer stops halfway to his mouth. His eyes dart between Sarah, me, and…" at bounding box center [200, 140] width 186 height 15
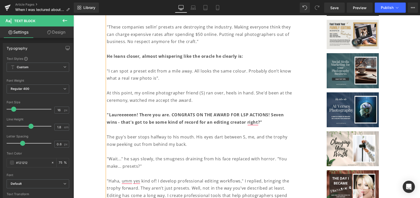
click at [249, 148] on p "The guy's beer stops halfway to his mouth. His eyes dart between S, me, and the…" at bounding box center [200, 140] width 186 height 15
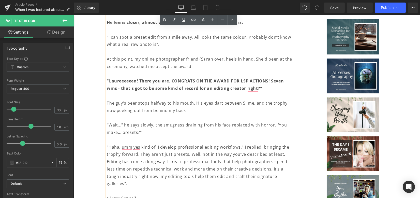
scroll to position [555, 0]
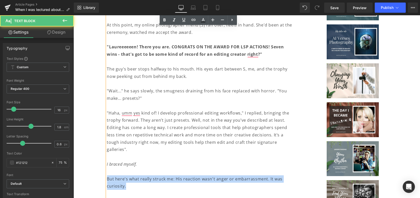
drag, startPoint x: 126, startPoint y: 185, endPoint x: 106, endPoint y: 178, distance: 21.9
click at [107, 178] on p "But here's what really struck me: His reaction wasn't anger or embarrassment. I…" at bounding box center [200, 182] width 186 height 15
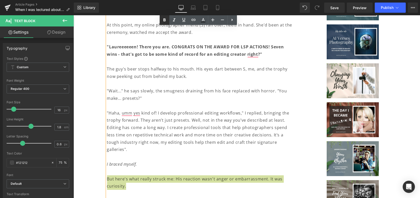
click at [162, 20] on icon at bounding box center [165, 20] width 6 height 6
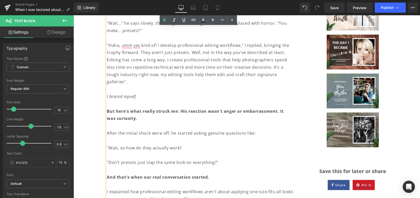
scroll to position [656, 0]
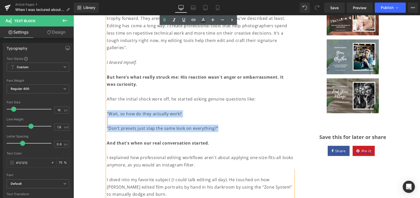
drag, startPoint x: 225, startPoint y: 130, endPoint x: 106, endPoint y: 111, distance: 120.2
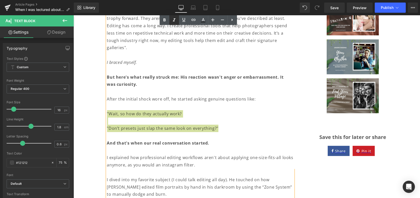
drag, startPoint x: 175, startPoint y: 19, endPoint x: 126, endPoint y: 29, distance: 50.1
click at [175, 19] on icon at bounding box center [174, 20] width 6 height 6
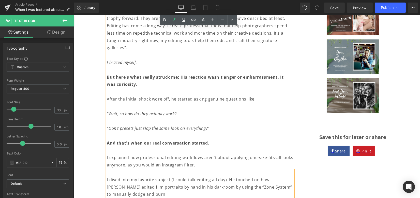
click at [256, 95] on p "To enrich screen reader interactions, please activate Accessibility in Grammarl…" at bounding box center [200, 91] width 186 height 7
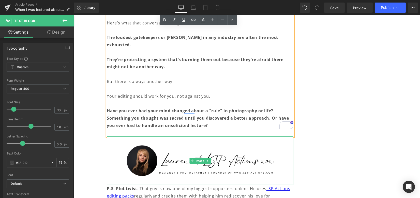
scroll to position [928, 0]
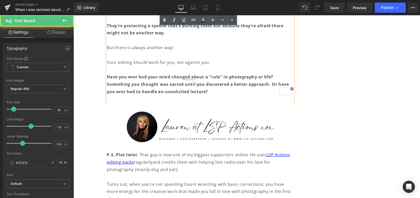
click at [210, 87] on p "Have you ever had your mind changed about a "rule" in photography or life? Some…" at bounding box center [200, 84] width 186 height 22
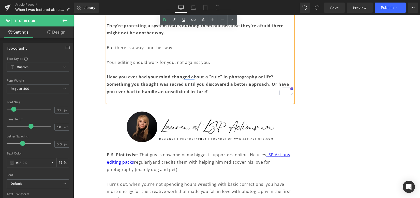
click at [269, 77] on strong "Have you ever had your mind changed about a "rule" in photography or life? Some…" at bounding box center [198, 84] width 182 height 20
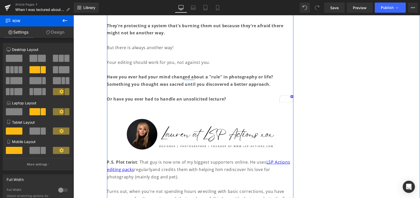
click at [181, 103] on p "To enrich screen reader interactions, please activate Accessibility in Grammarl…" at bounding box center [200, 106] width 186 height 7
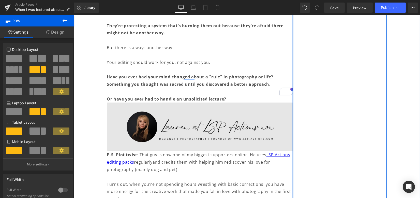
scroll to position [962, 0]
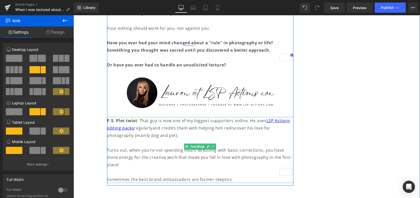
click at [149, 151] on p "Turns out, when you're not spending hours wrestling with basic corrections, you…" at bounding box center [200, 158] width 186 height 22
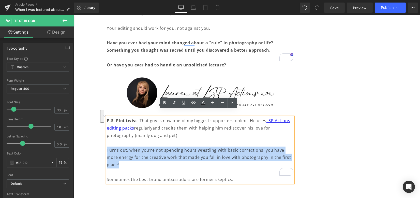
drag, startPoint x: 289, startPoint y: 152, endPoint x: 106, endPoint y: 144, distance: 182.6
click at [107, 147] on p "Turns out, when you're not spending hours wrestling with basic corrections, you…" at bounding box center [200, 158] width 186 height 22
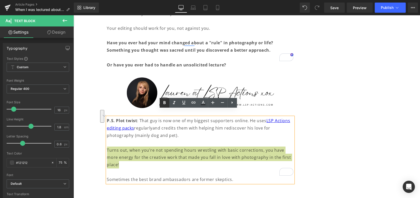
click at [163, 102] on icon at bounding box center [165, 103] width 6 height 6
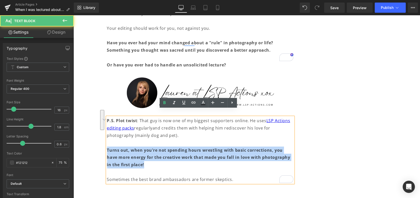
drag, startPoint x: 132, startPoint y: 158, endPoint x: 105, endPoint y: 144, distance: 30.0
click at [107, 147] on p "Turns out, when you're not spending hours wrestling with basic corrections, you…" at bounding box center [200, 158] width 186 height 22
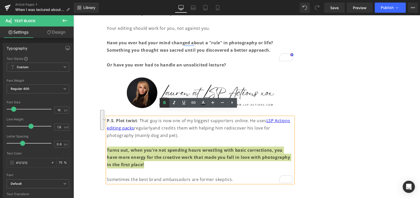
click at [166, 101] on icon at bounding box center [165, 103] width 6 height 6
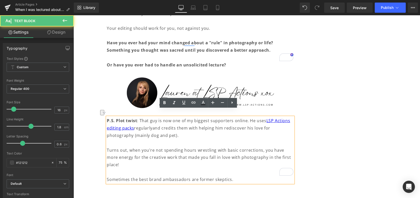
drag, startPoint x: 213, startPoint y: 165, endPoint x: 130, endPoint y: 147, distance: 85.2
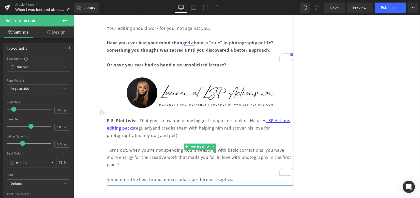
click at [148, 168] on p "To enrich screen reader interactions, please activate Accessibility in Grammarl…" at bounding box center [200, 171] width 186 height 7
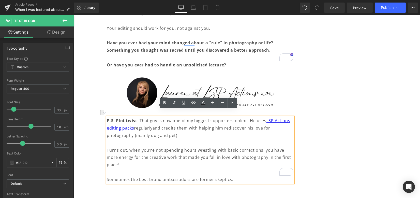
drag, startPoint x: 123, startPoint y: 167, endPoint x: 113, endPoint y: 160, distance: 12.5
click at [107, 176] on p "Sometimes the best brand ambassadors are former skeptics." at bounding box center [200, 179] width 186 height 7
drag, startPoint x: 162, startPoint y: 103, endPoint x: 181, endPoint y: 107, distance: 19.3
click at [162, 103] on icon at bounding box center [165, 103] width 6 height 6
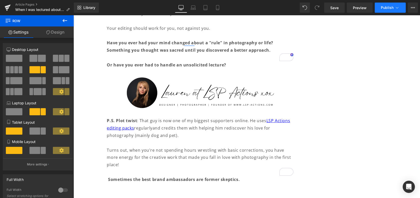
click at [390, 8] on span "Publish" at bounding box center [387, 8] width 13 height 4
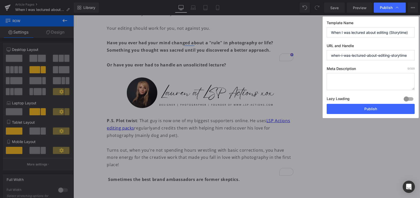
click at [380, 81] on textarea at bounding box center [371, 81] width 88 height 17
drag, startPoint x: 391, startPoint y: 54, endPoint x: 414, endPoint y: 54, distance: 23.2
click at [414, 54] on input "when-i-was-lectured-about-editing-storytime" at bounding box center [371, 55] width 88 height 10
drag, startPoint x: 367, startPoint y: 56, endPoint x: 409, endPoint y: 53, distance: 41.8
click at [409, 53] on input "when-i-was-lectured-about-editing" at bounding box center [371, 55] width 88 height 10
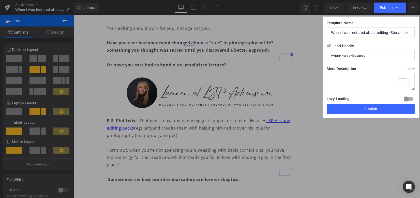
type input "when-i-was-lectured"
click at [373, 85] on textarea "To enrich screen reader interactions, please activate Accessibility in Grammarl…" at bounding box center [371, 81] width 88 height 17
paste textarea "At a photography conference, I was lectured that presets are ‘cheating’—until t…"
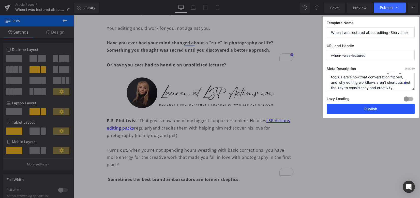
type textarea "At a photography conference, I was lectured that presets are ‘cheating’—until t…"
click at [372, 111] on button "Publish" at bounding box center [371, 109] width 88 height 10
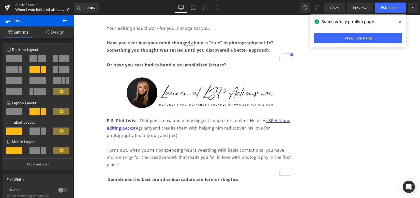
scroll to position [962, 0]
click at [376, 38] on link "View Live Page" at bounding box center [358, 38] width 88 height 10
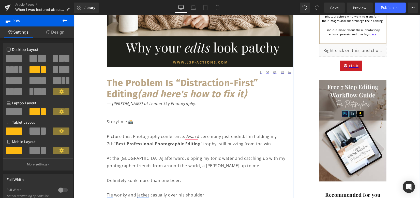
scroll to position [12, 0]
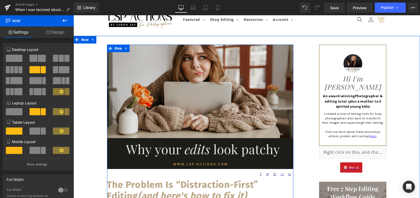
click at [206, 100] on img at bounding box center [200, 107] width 186 height 124
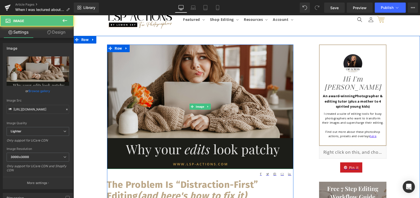
click at [199, 110] on img at bounding box center [200, 107] width 186 height 124
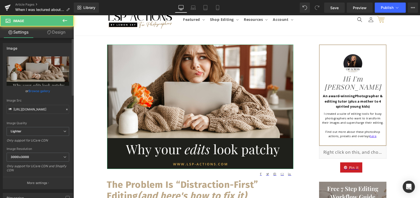
click at [32, 90] on link "Browse gallery" at bounding box center [40, 91] width 22 height 9
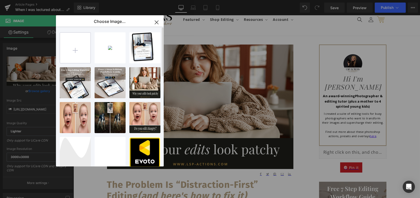
click at [76, 52] on input "file" at bounding box center [75, 48] width 31 height 31
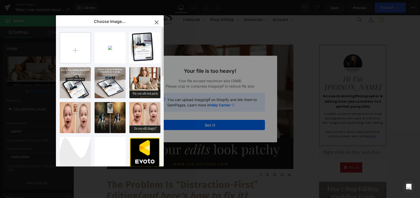
click at [80, 50] on input "file" at bounding box center [75, 48] width 31 height 31
type input "C:\fakepath\editing lecture in photography industry (1).png"
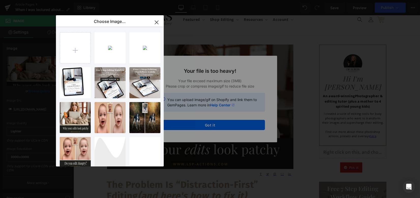
click at [0, 0] on div "editing... _1_.png 1.37 MB" at bounding box center [0, 0] width 0 height 0
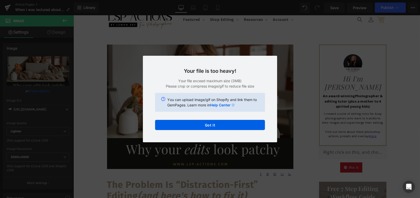
click at [41, 90] on div "Back to Library Insert Your file is too heavy! Your file exceed maximum size (3…" at bounding box center [210, 99] width 420 height 198
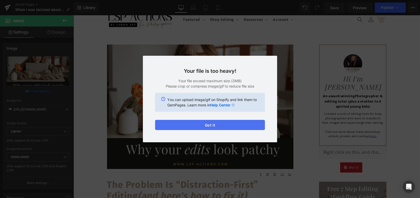
click at [165, 127] on button "Got it" at bounding box center [210, 125] width 110 height 10
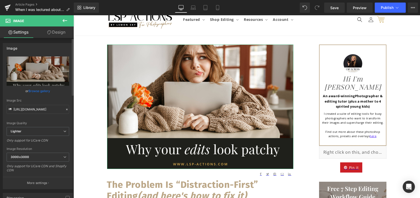
click at [41, 90] on link "Browse gallery" at bounding box center [40, 91] width 22 height 9
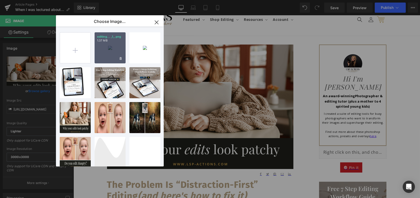
click at [120, 50] on div "editing... _1_.png 1.37 MB" at bounding box center [110, 47] width 31 height 31
type input "https://ucarecdn.com/7f08a236-9f5c-4a37-9a95-c01f2ddb79f1/-/format/auto/-/previ…"
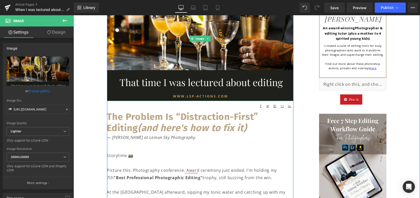
scroll to position [113, 0]
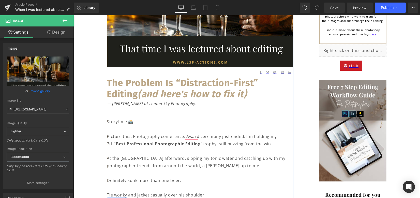
click at [217, 96] on h1 "The Problem Is “Distraction-First” Editing (and here's how to fix it)" at bounding box center [200, 88] width 186 height 23
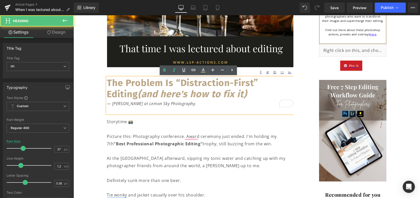
drag, startPoint x: 225, startPoint y: 94, endPoint x: 105, endPoint y: 78, distance: 121.8
click at [107, 78] on h1 "The Problem Is “Distraction-First” Editing (and here's how to fix it)" at bounding box center [200, 88] width 186 height 23
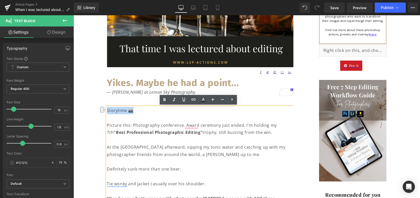
drag, startPoint x: 116, startPoint y: 112, endPoint x: 107, endPoint y: 112, distance: 8.9
click at [107, 112] on p "Storytime 📸" at bounding box center [200, 110] width 186 height 7
click at [168, 99] on link at bounding box center [165, 100] width 10 height 10
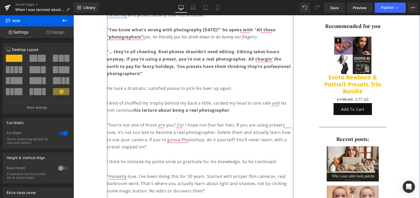
scroll to position [283, 0]
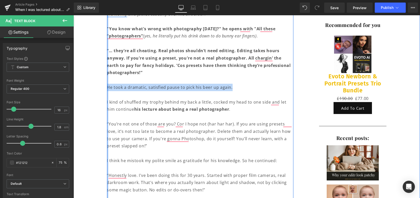
drag, startPoint x: 234, startPoint y: 89, endPoint x: 106, endPoint y: 85, distance: 128.3
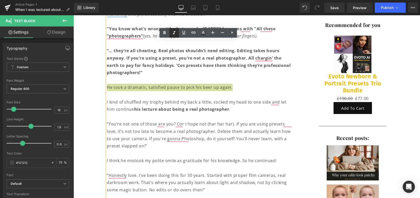
click at [174, 31] on icon at bounding box center [174, 32] width 3 height 3
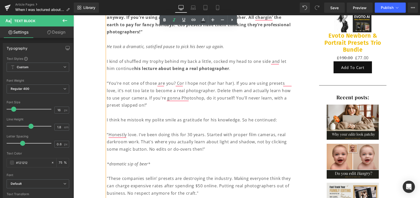
scroll to position [351, 0]
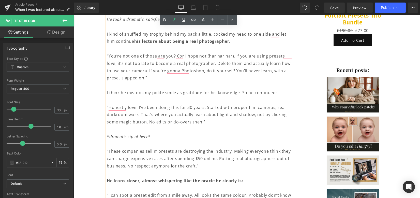
click at [220, 120] on p "“Honestly love. I've been doing this for 30 years. Started with proper film cam…" at bounding box center [200, 115] width 186 height 22
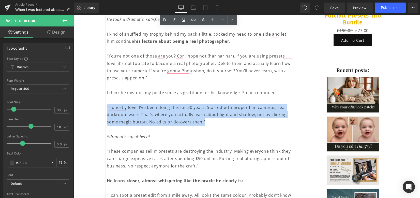
drag, startPoint x: 133, startPoint y: 109, endPoint x: 98, endPoint y: 104, distance: 35.2
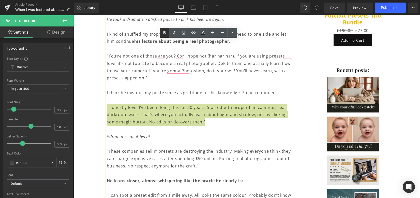
click at [163, 33] on icon at bounding box center [165, 33] width 6 height 6
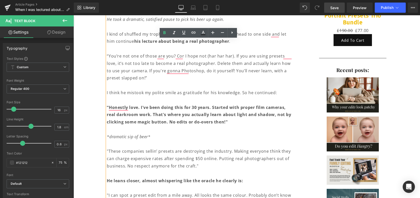
click at [335, 8] on span "Save" at bounding box center [335, 7] width 8 height 5
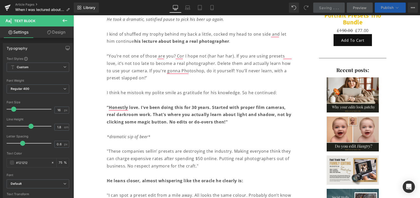
click at [389, 7] on span "Publish" at bounding box center [387, 8] width 13 height 4
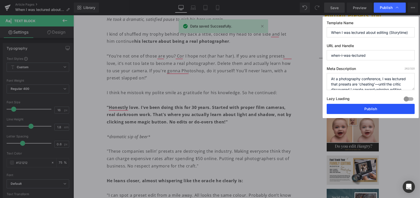
click at [360, 109] on button "Publish" at bounding box center [371, 109] width 88 height 10
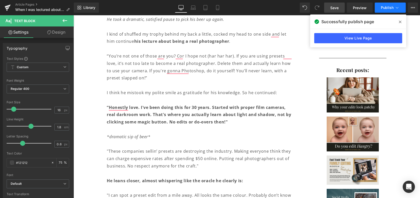
click at [380, 6] on button "Publish" at bounding box center [390, 8] width 31 height 10
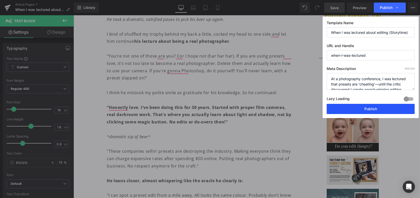
click at [365, 112] on button "Publish" at bounding box center [371, 109] width 88 height 10
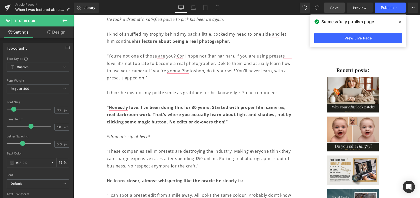
click at [329, 7] on link "Save" at bounding box center [334, 8] width 21 height 10
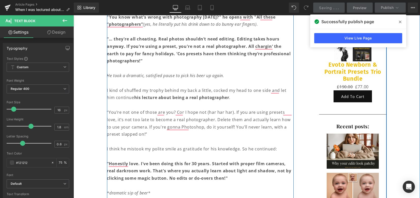
scroll to position [283, 0]
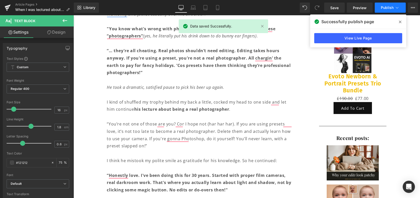
click at [390, 7] on span "Publish" at bounding box center [387, 8] width 13 height 4
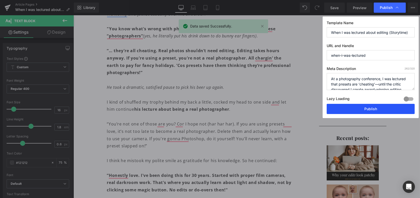
click at [377, 108] on button "Publish" at bounding box center [371, 109] width 88 height 10
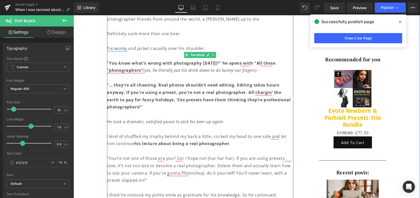
scroll to position [148, 0]
